Goal: Task Accomplishment & Management: Use online tool/utility

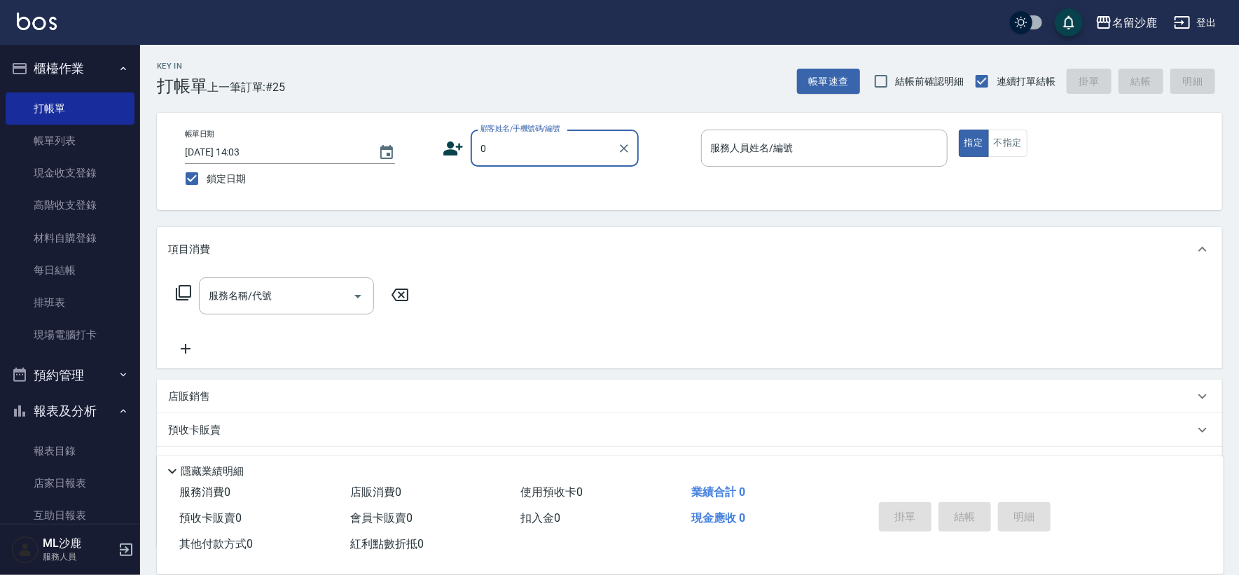
type input "無名字/0/"
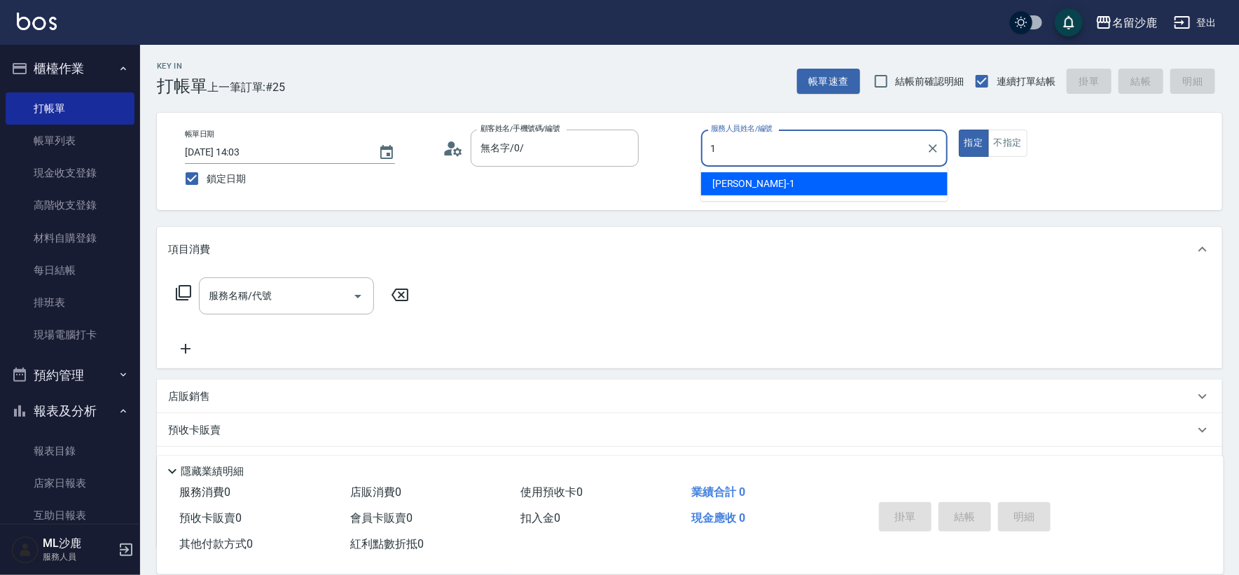
type input "[PERSON_NAME]1"
type button "true"
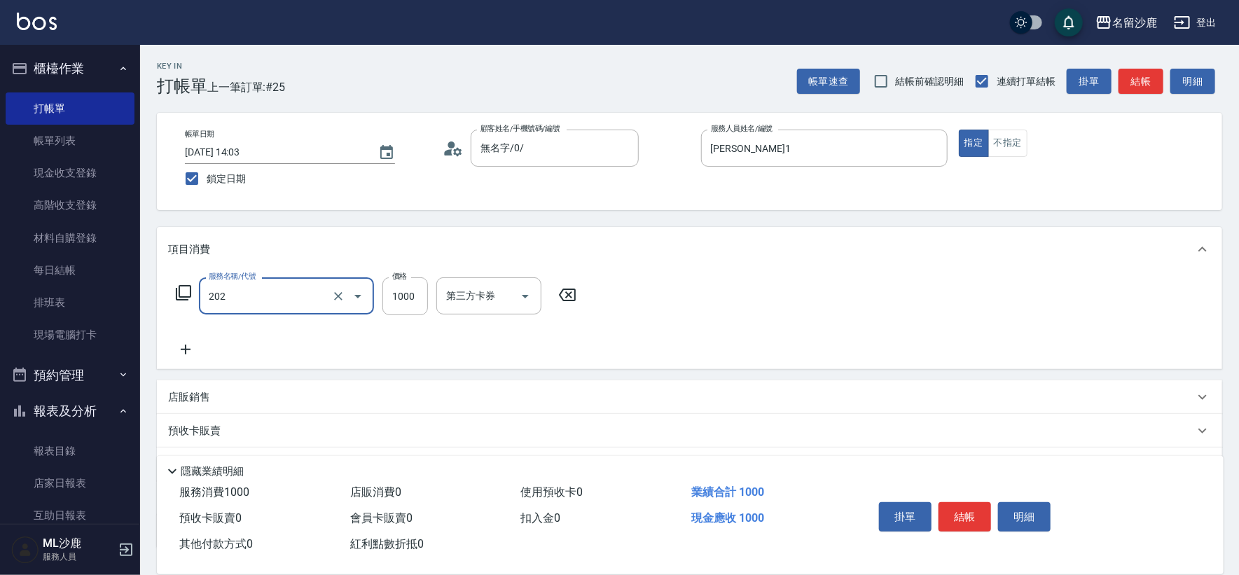
type input "燙髮(202)"
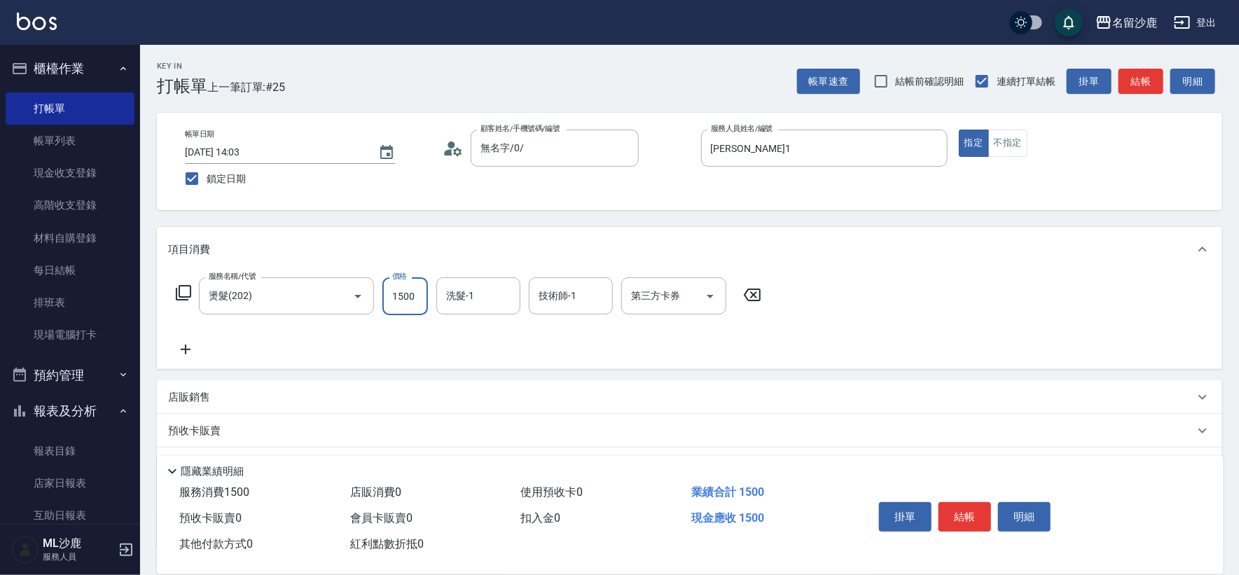
type input "1500"
type input "[PERSON_NAME]-34"
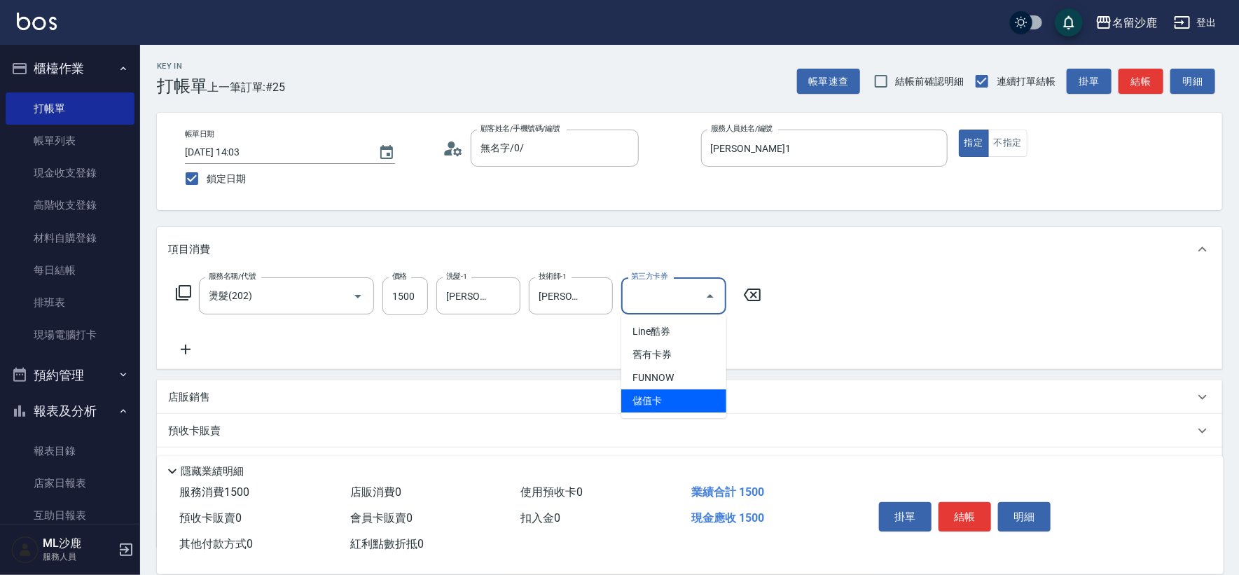
type input "儲值卡"
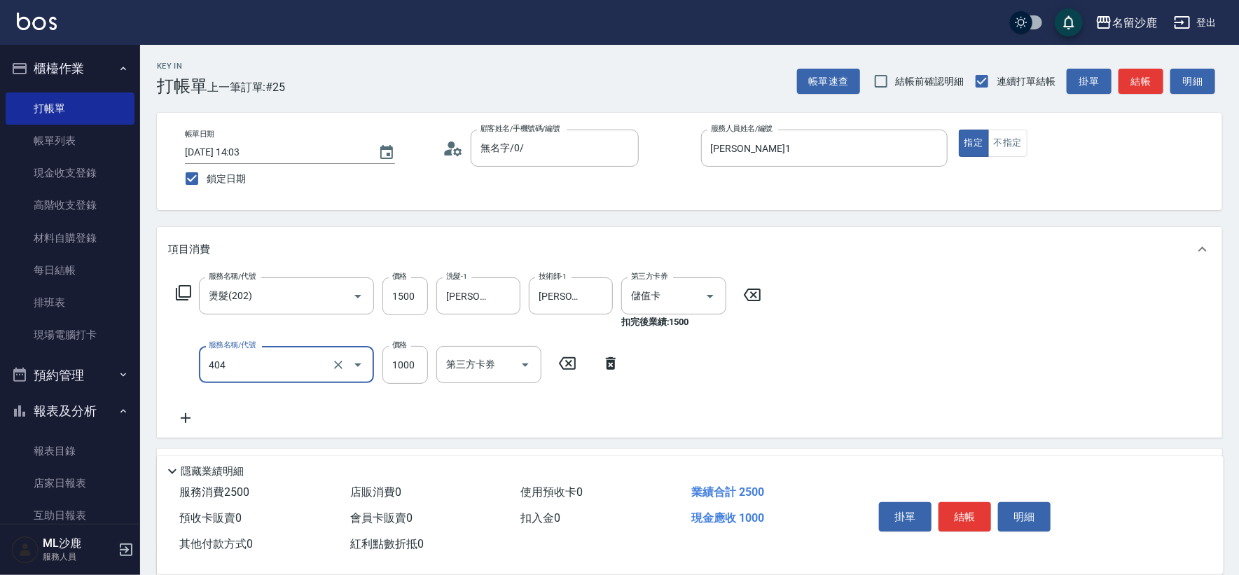
type input "1000護(404)"
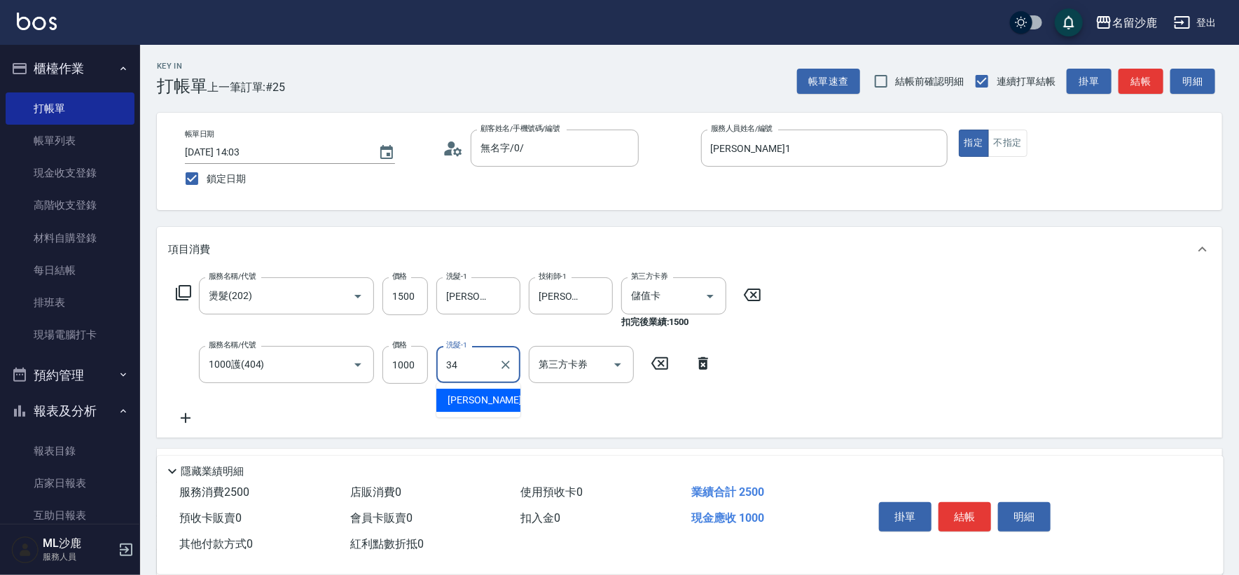
type input "[PERSON_NAME]-34"
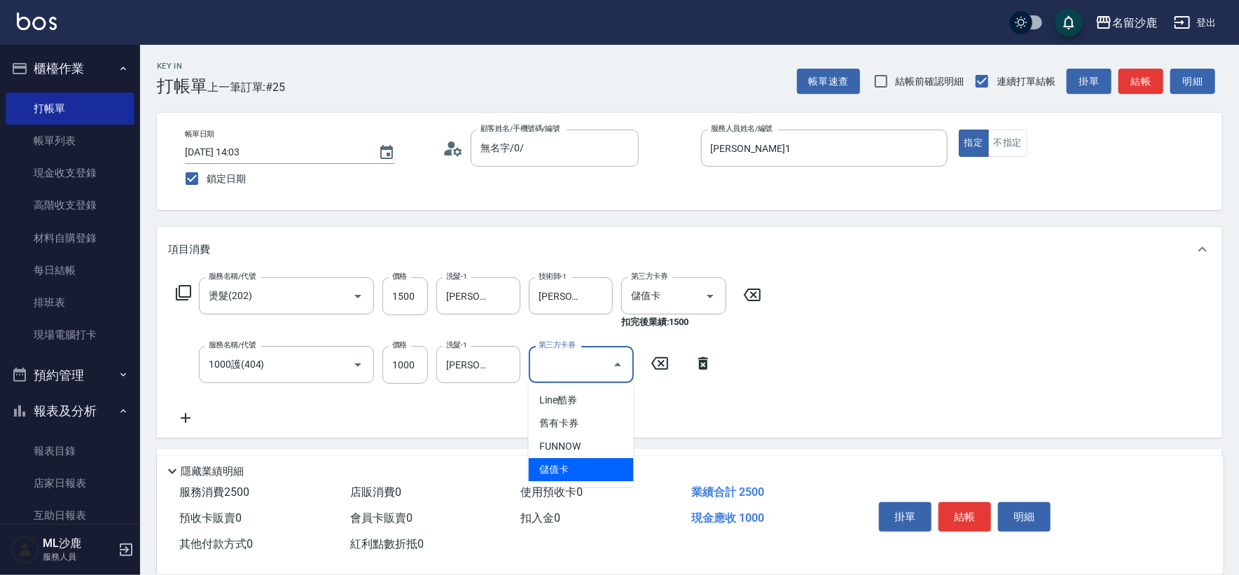
type input "儲值卡"
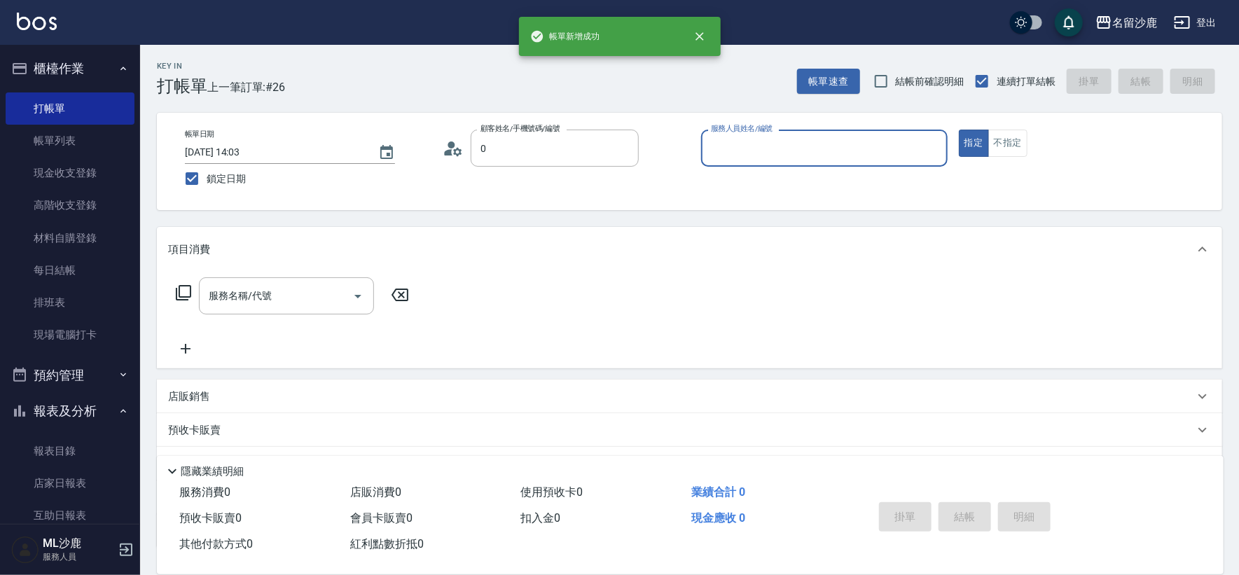
type input "無名字/0/"
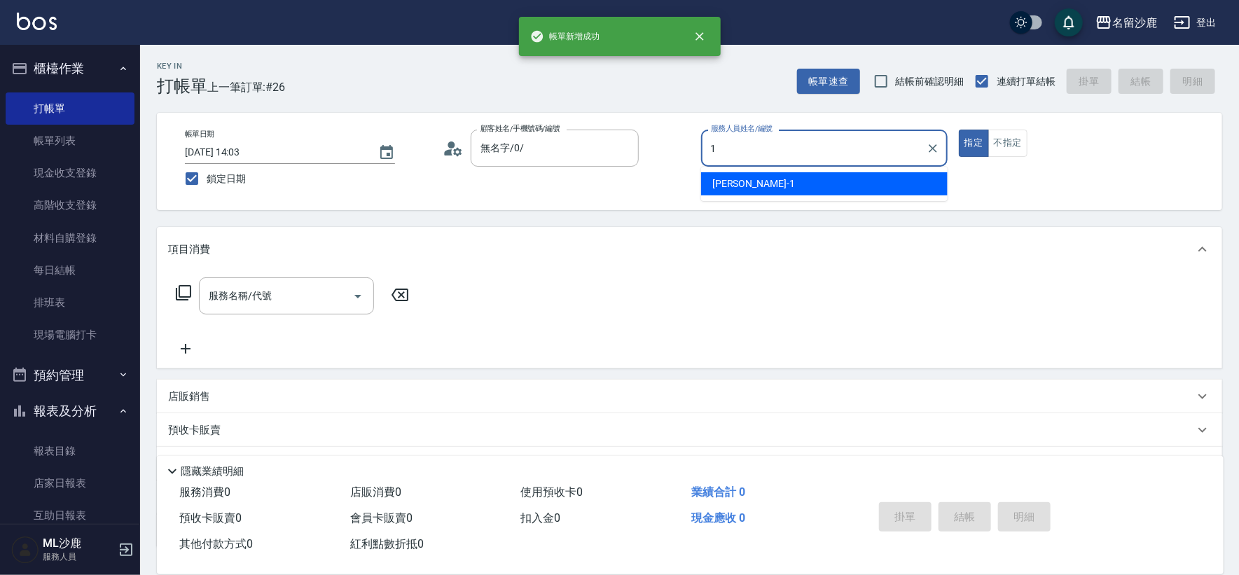
type input "[PERSON_NAME]1"
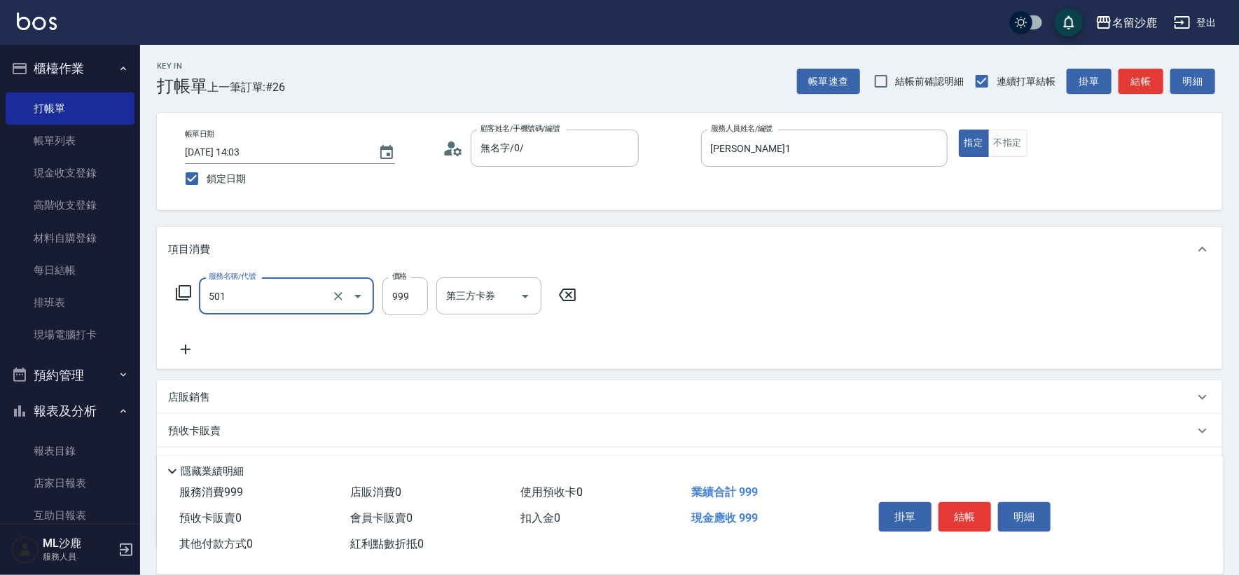
type input "染髮(501)"
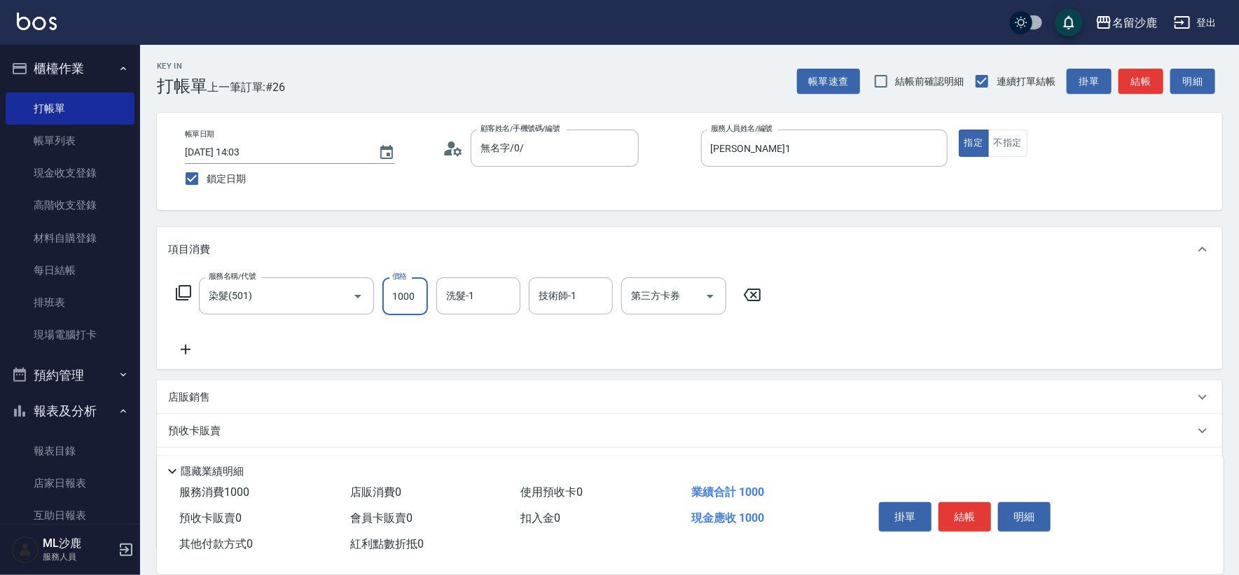
type input "1000"
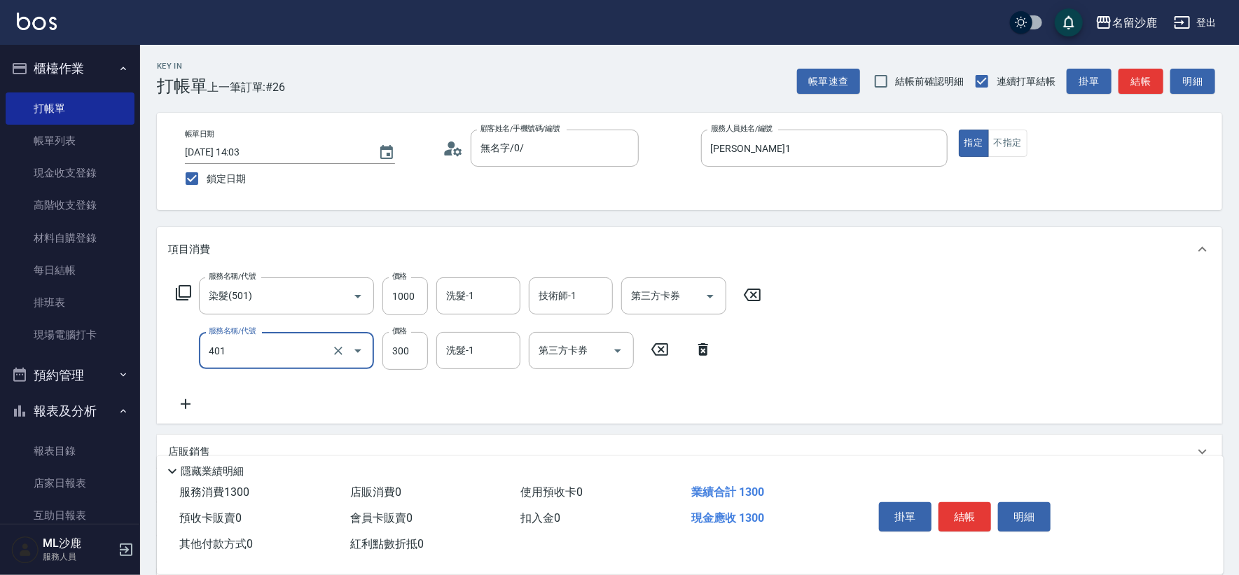
type input "300護(401)"
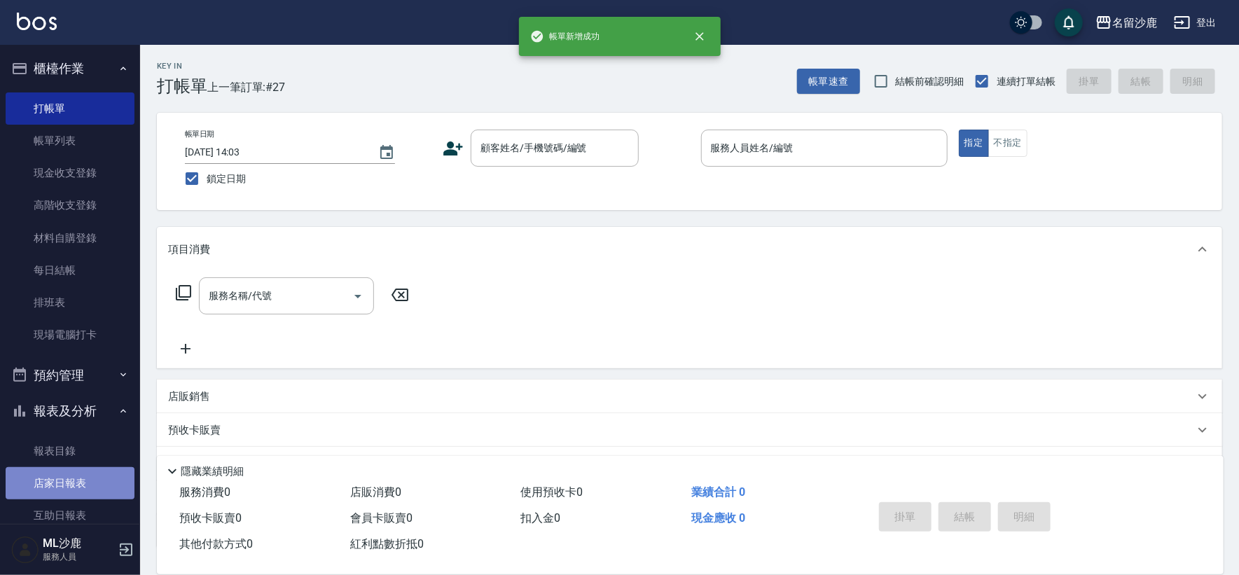
click at [90, 489] on link "店家日報表" at bounding box center [70, 483] width 129 height 32
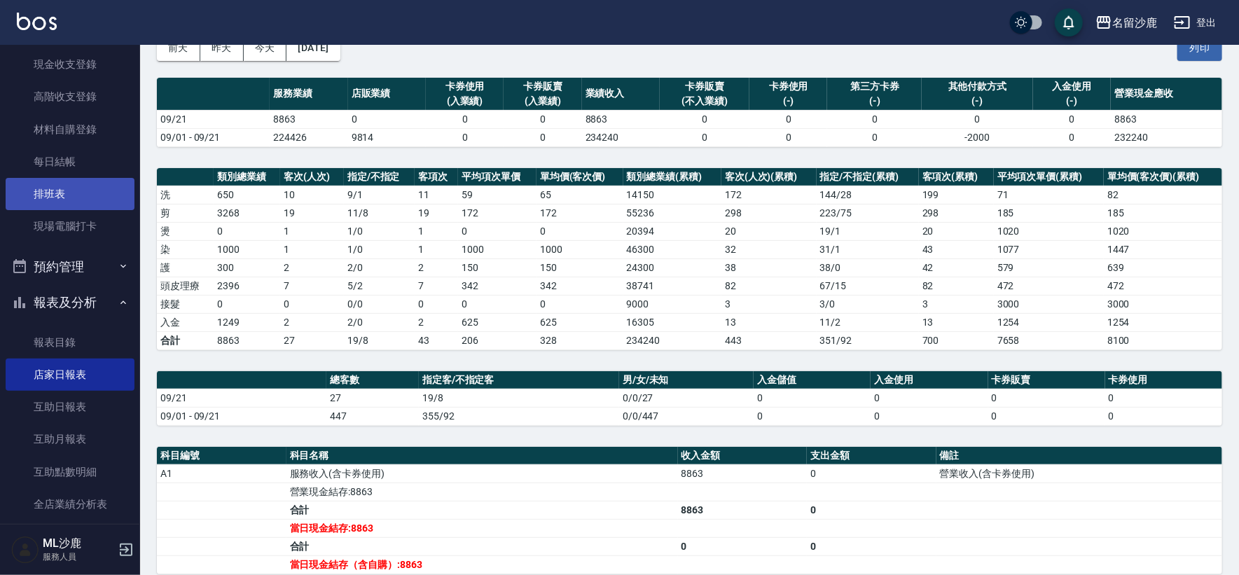
scroll to position [233, 0]
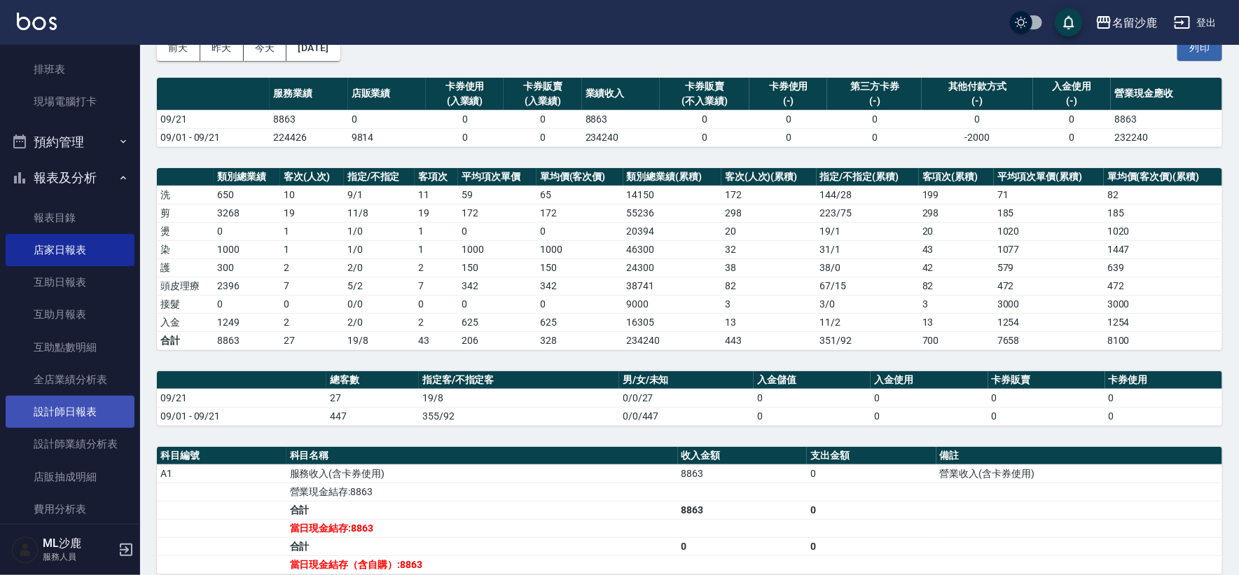
click at [74, 405] on link "設計師日報表" at bounding box center [70, 412] width 129 height 32
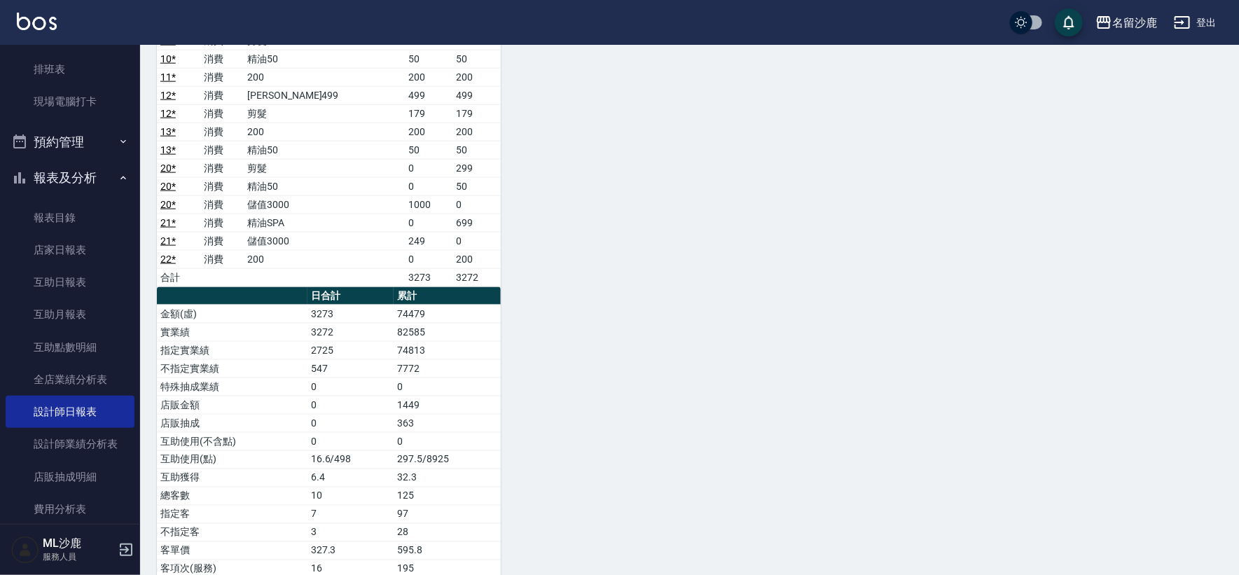
scroll to position [991, 0]
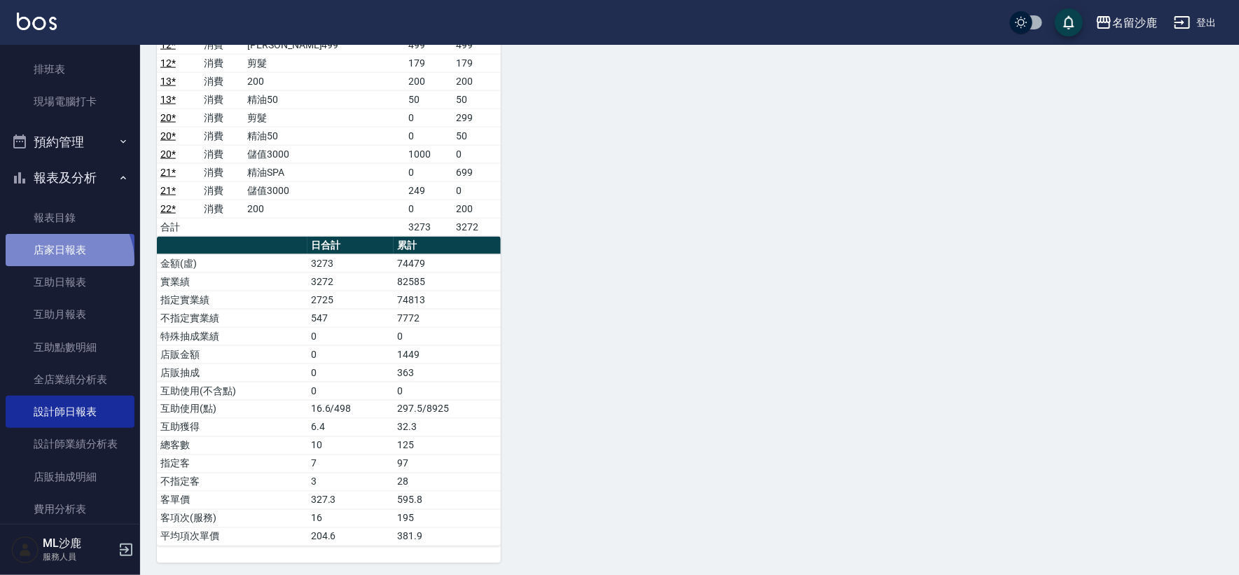
click at [65, 260] on link "店家日報表" at bounding box center [70, 250] width 129 height 32
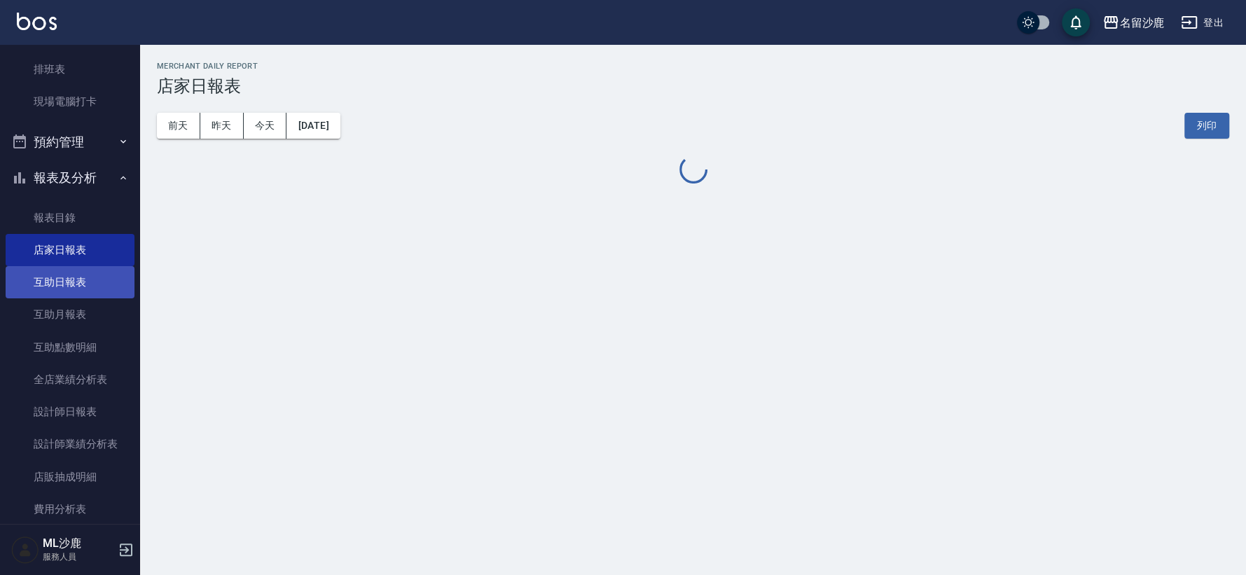
click at [61, 284] on link "互助日報表" at bounding box center [70, 282] width 129 height 32
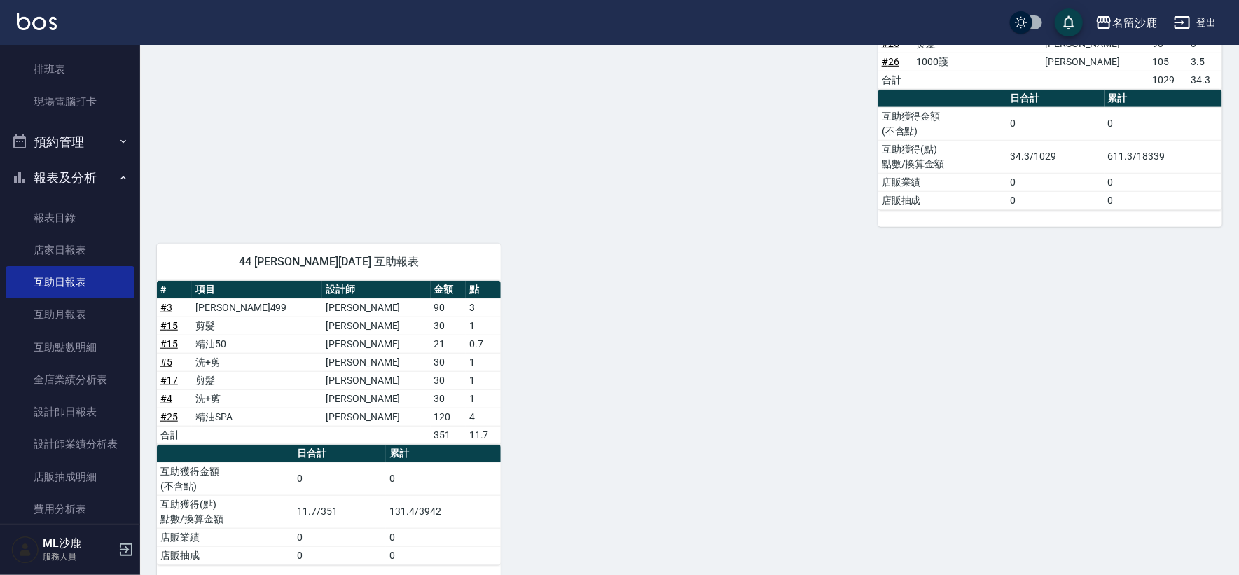
scroll to position [521, 0]
